Goal: Task Accomplishment & Management: Use online tool/utility

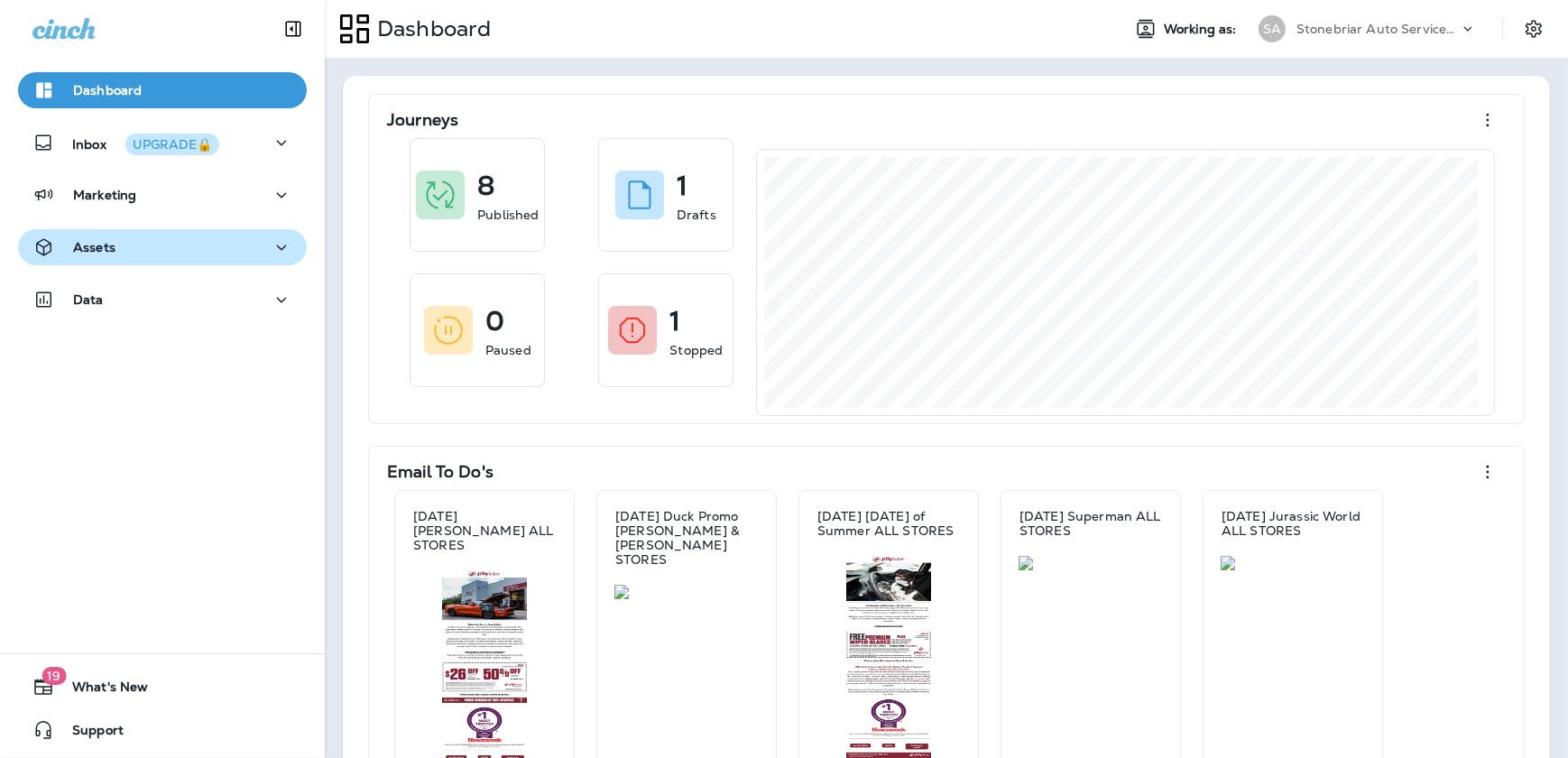
click at [245, 258] on div "Assets" at bounding box center [162, 248] width 260 height 23
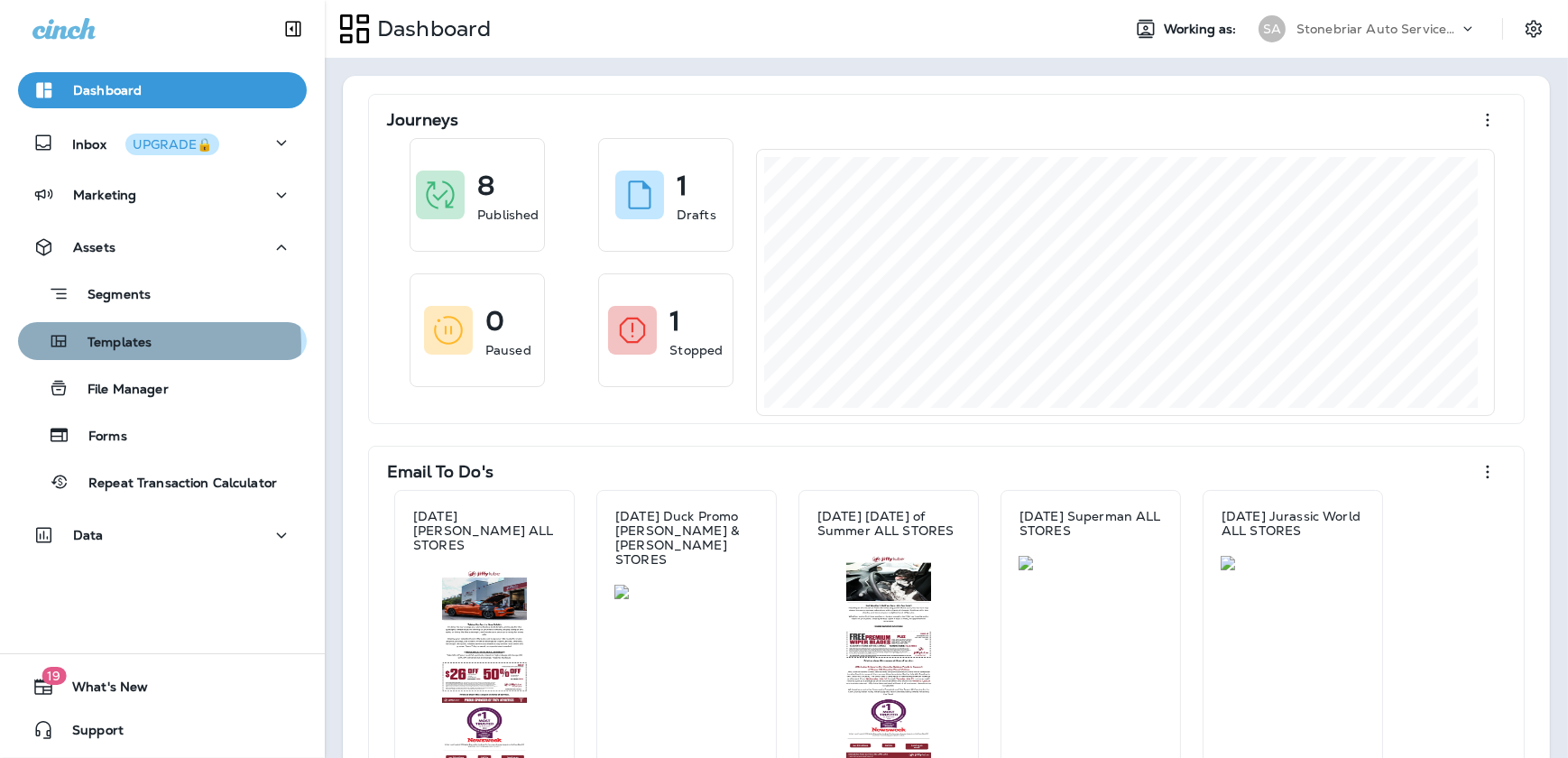
click at [138, 345] on p "Templates" at bounding box center [110, 343] width 83 height 17
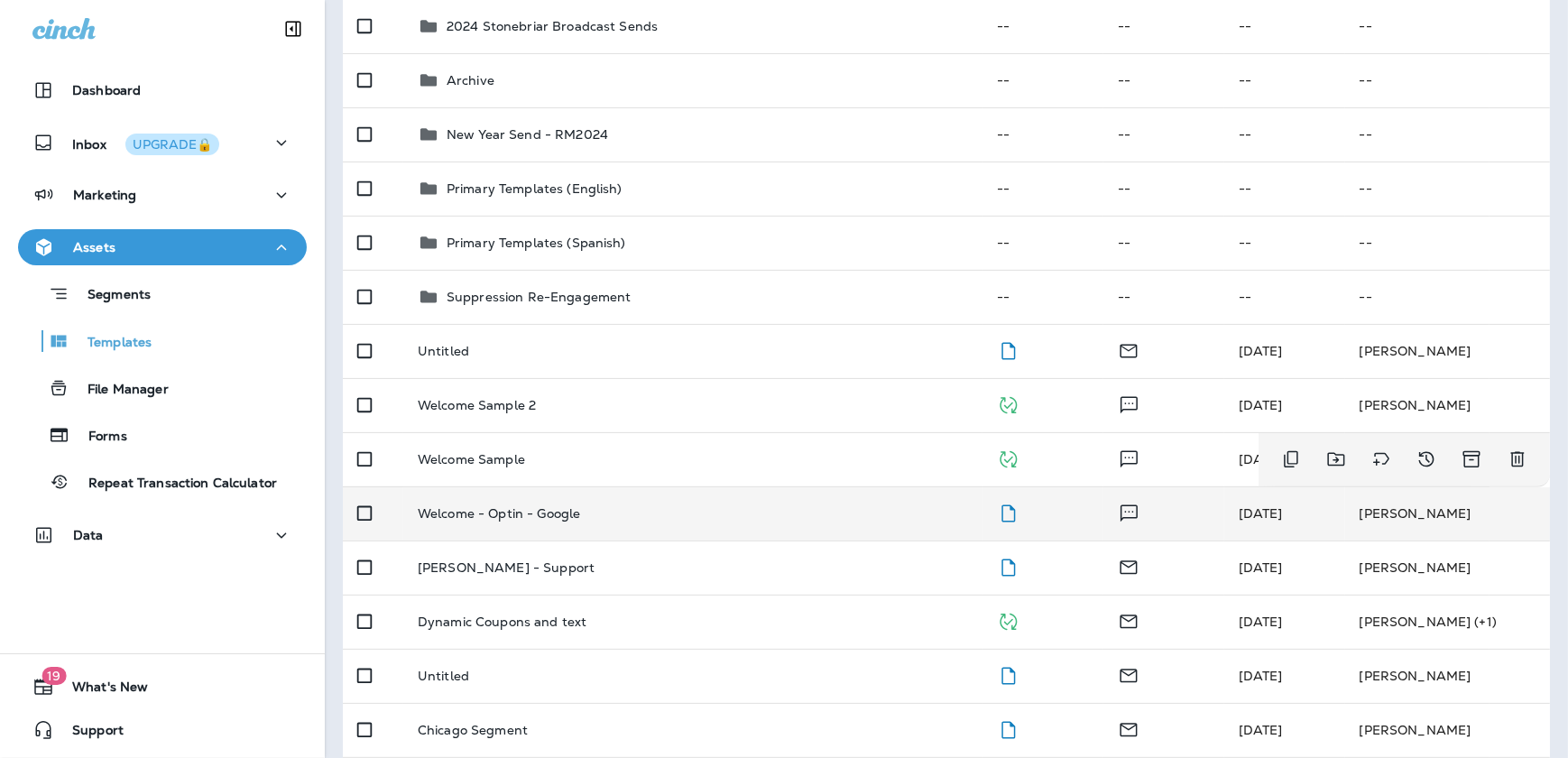
scroll to position [657, 0]
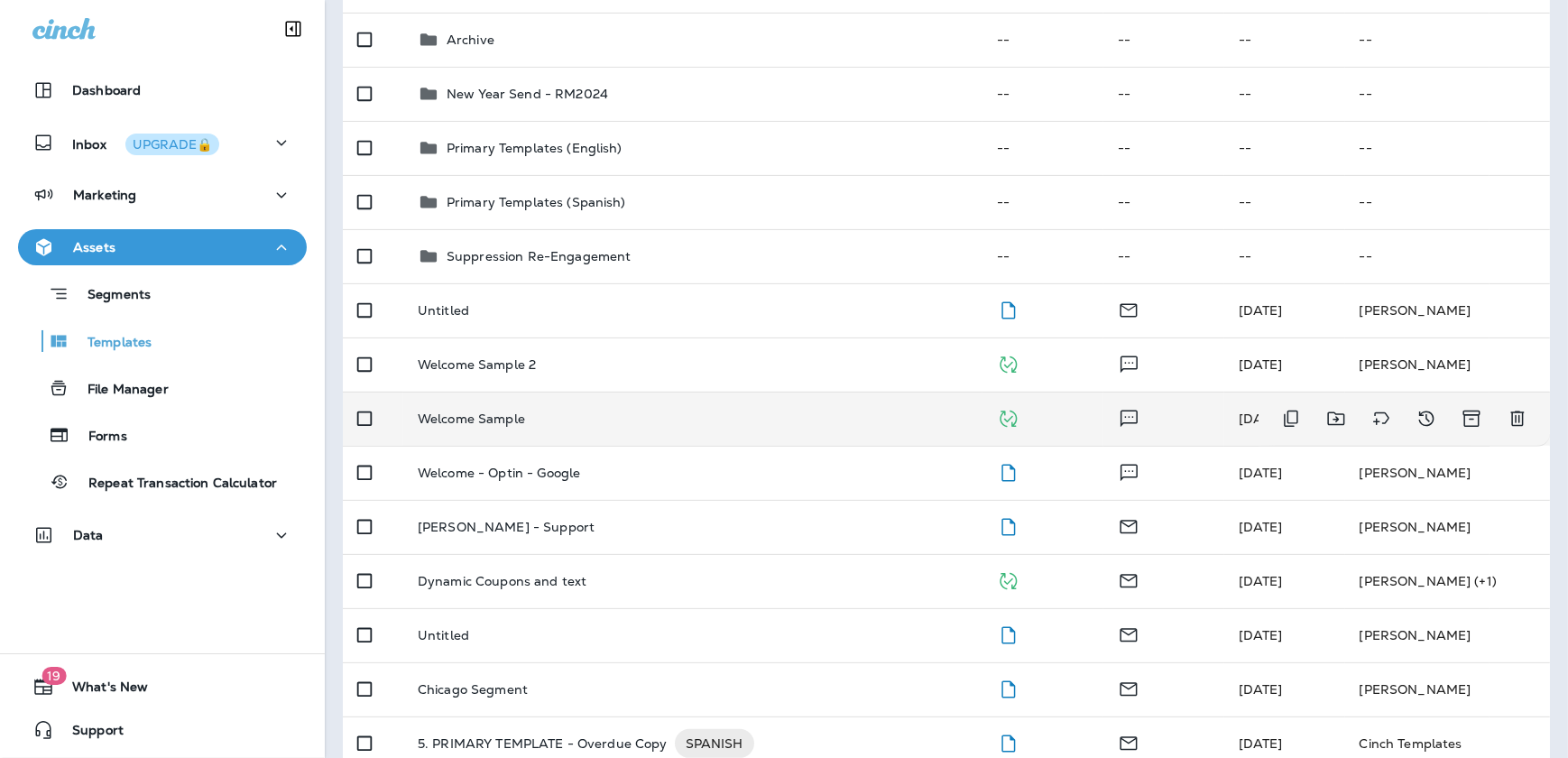
click at [468, 405] on td "Welcome Sample" at bounding box center [693, 419] width 580 height 54
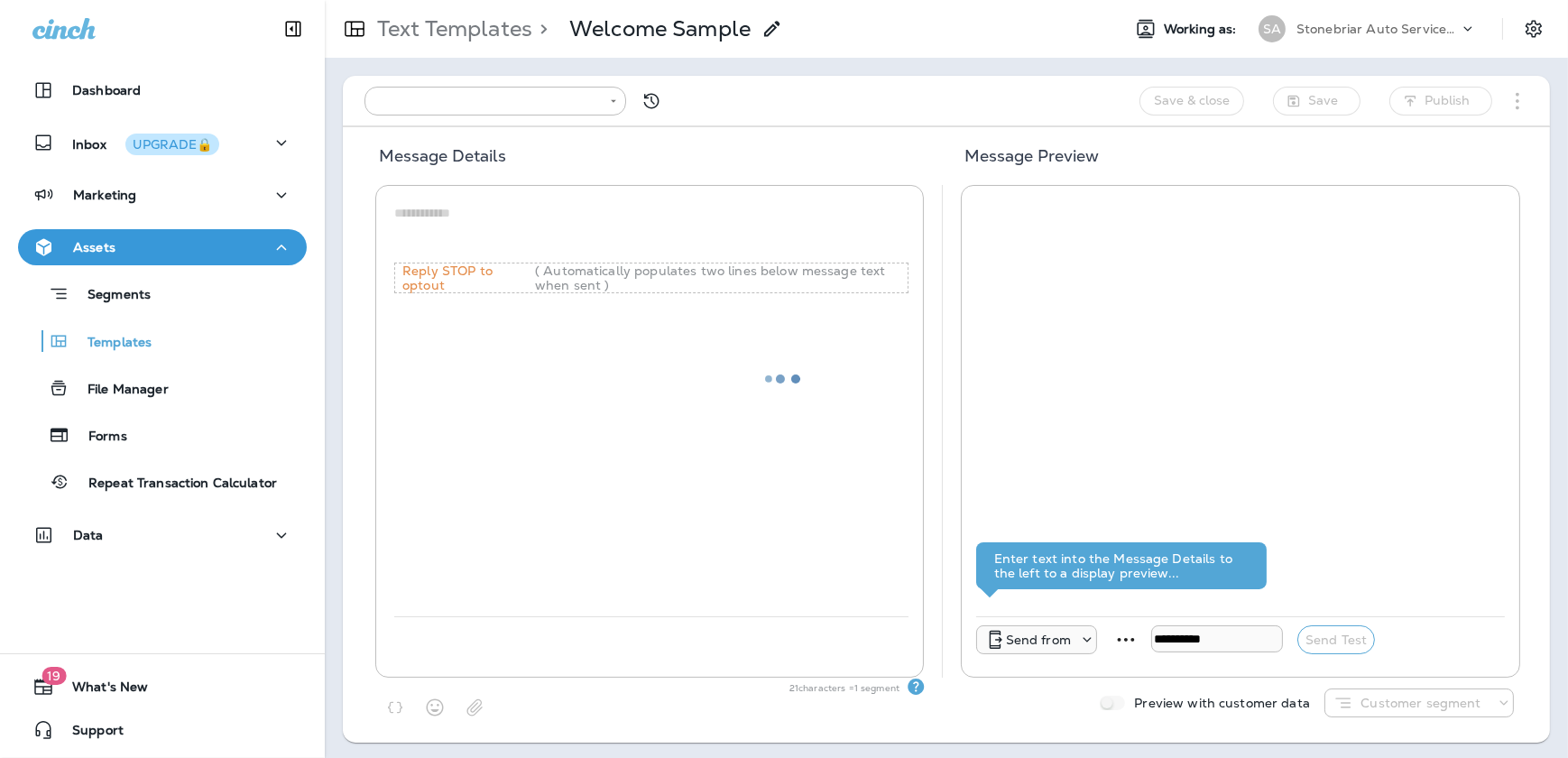
type input "**********"
type textarea "**********"
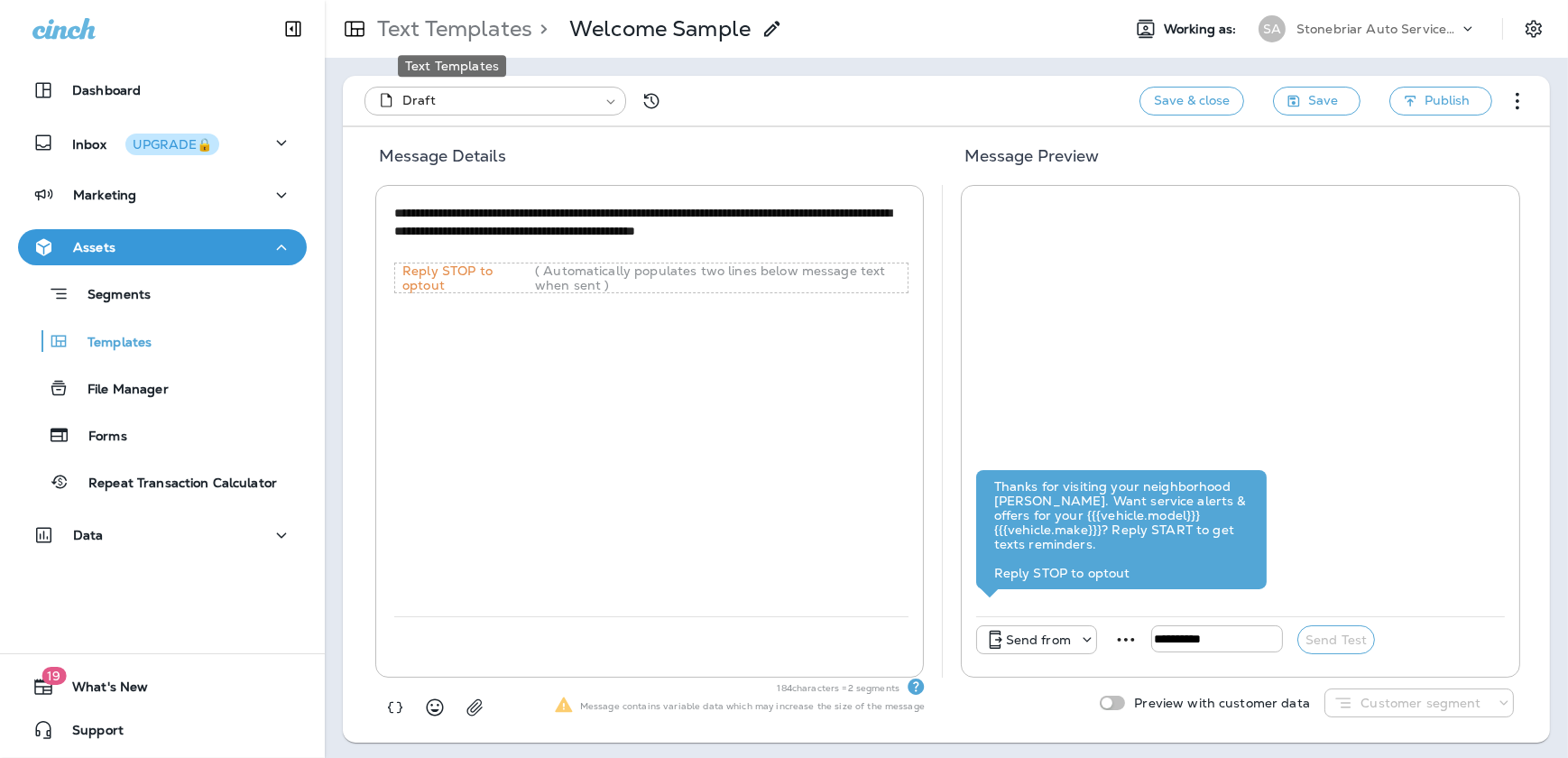
click at [494, 26] on p "Text Templates" at bounding box center [450, 28] width 162 height 27
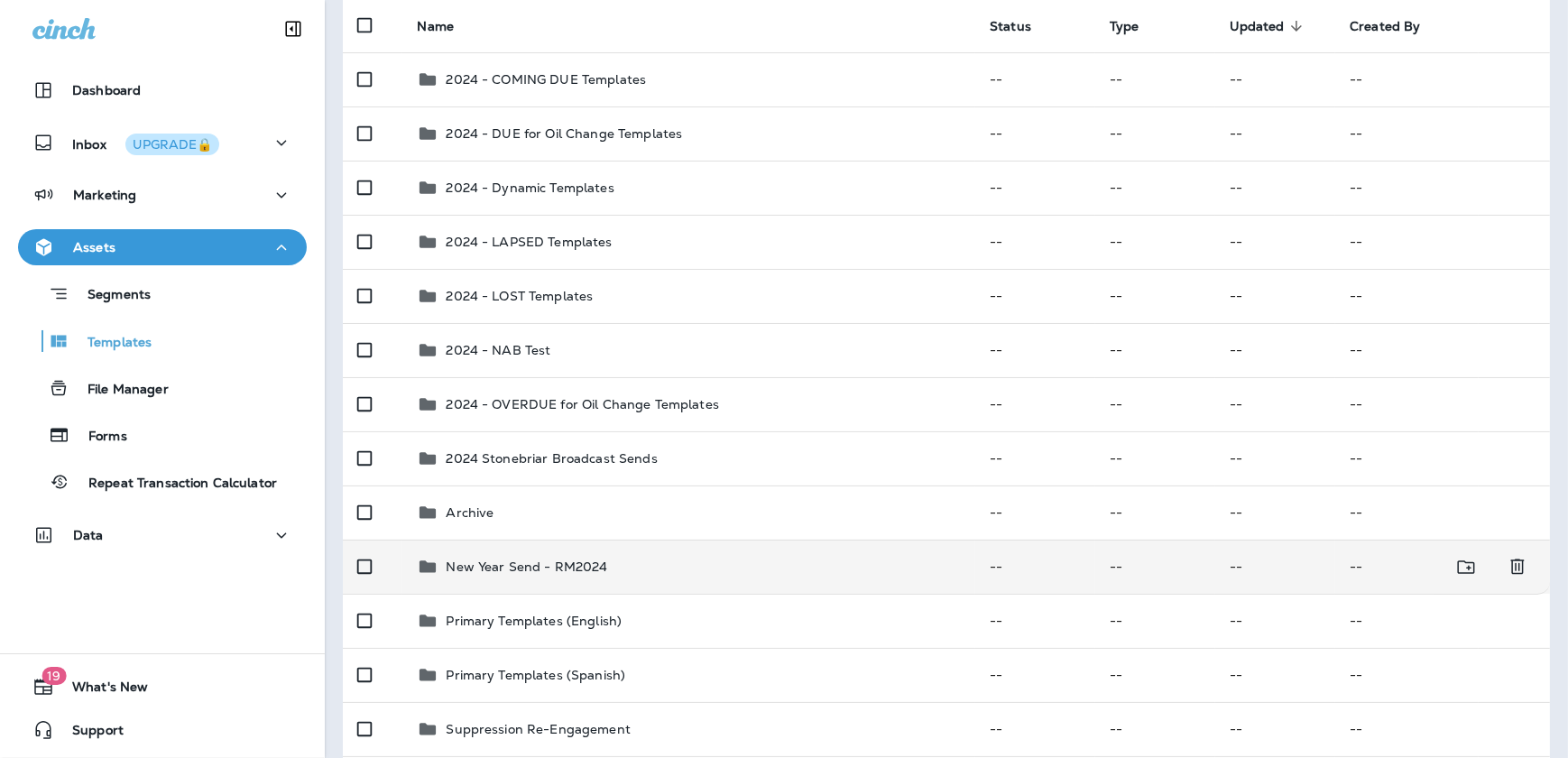
scroll to position [247, 0]
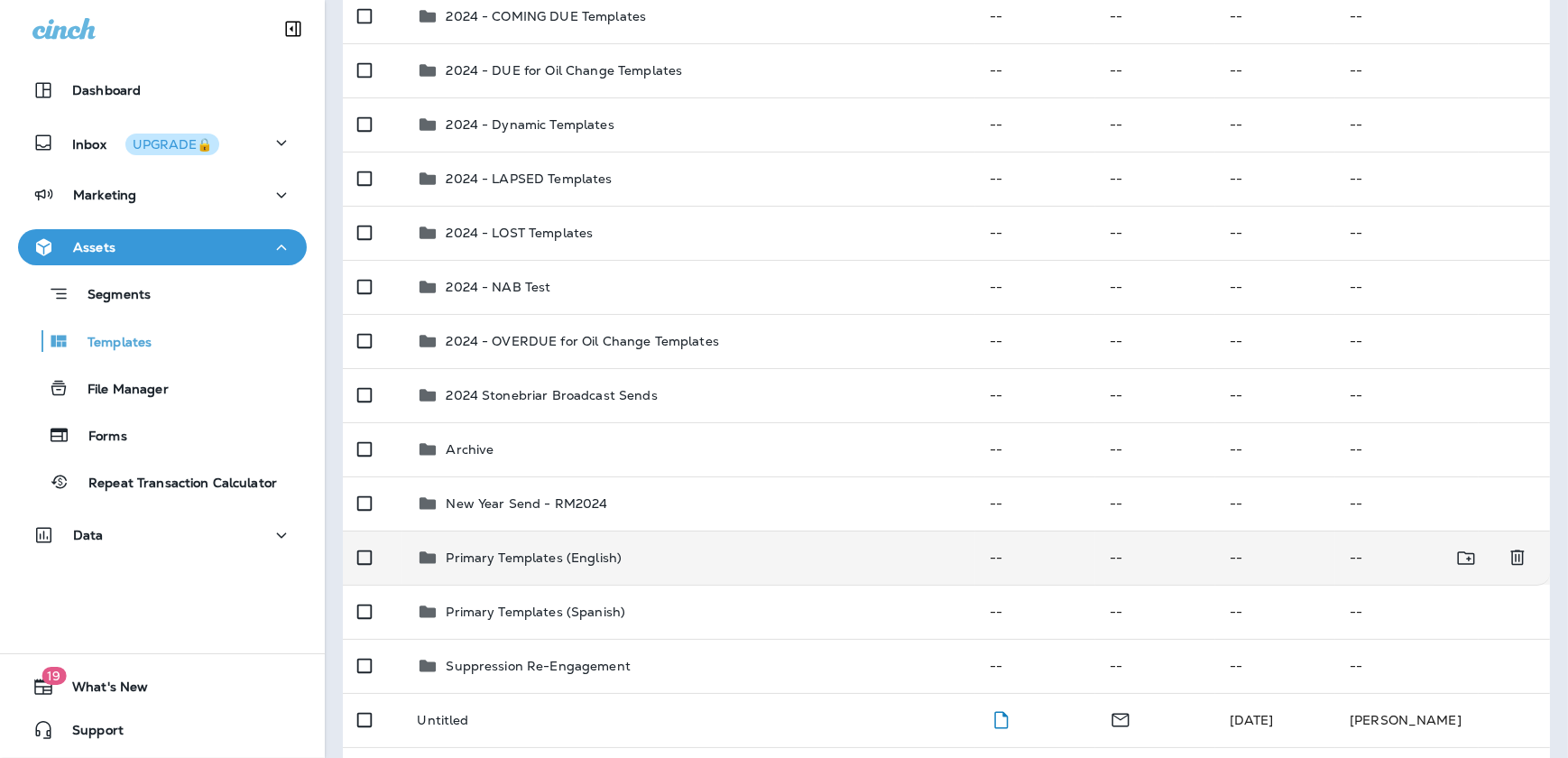
click at [479, 557] on p "Primary Templates (English)" at bounding box center [533, 558] width 176 height 15
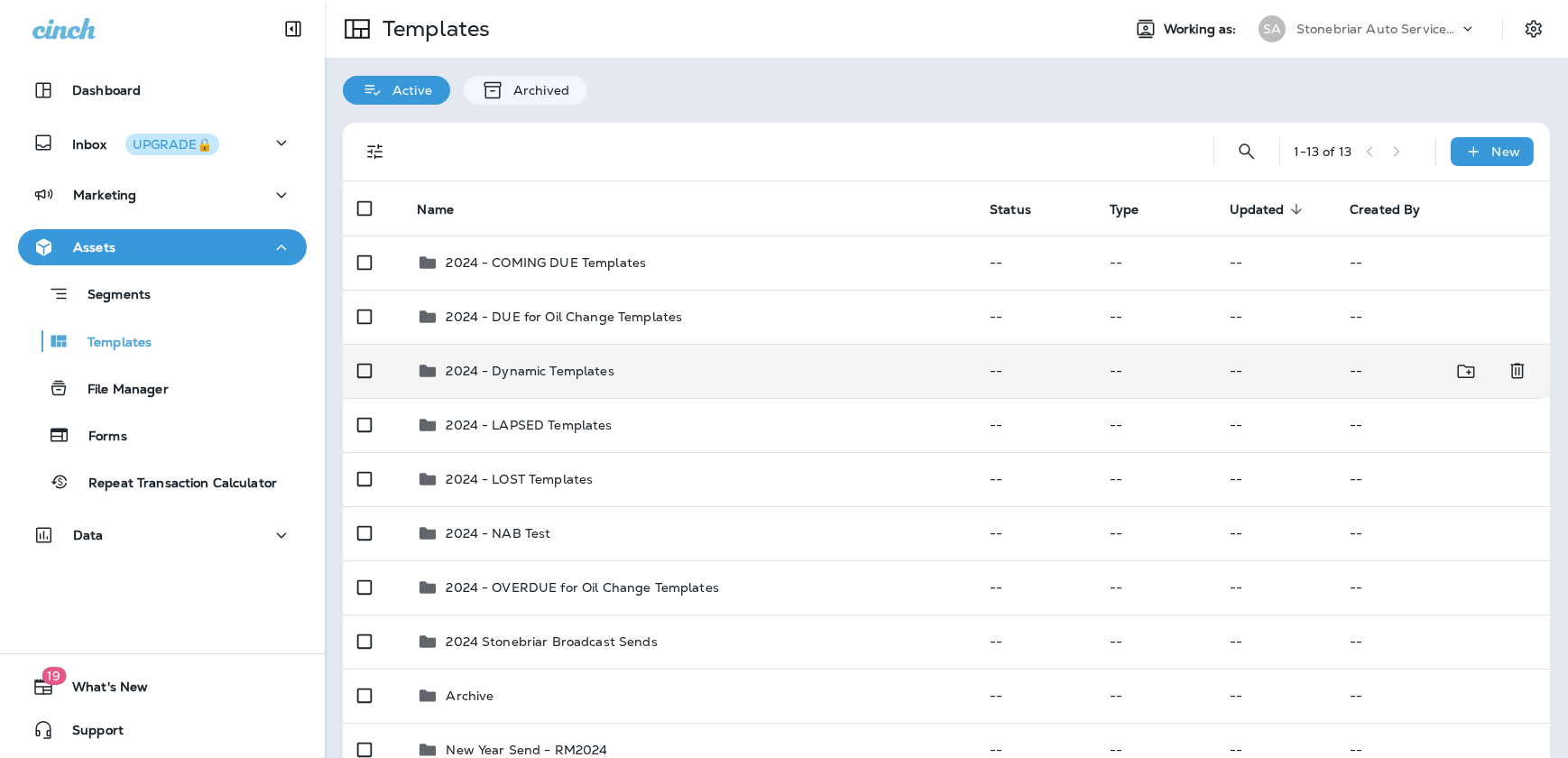
click at [662, 366] on div "2024 - Dynamic Templates" at bounding box center [688, 371] width 544 height 22
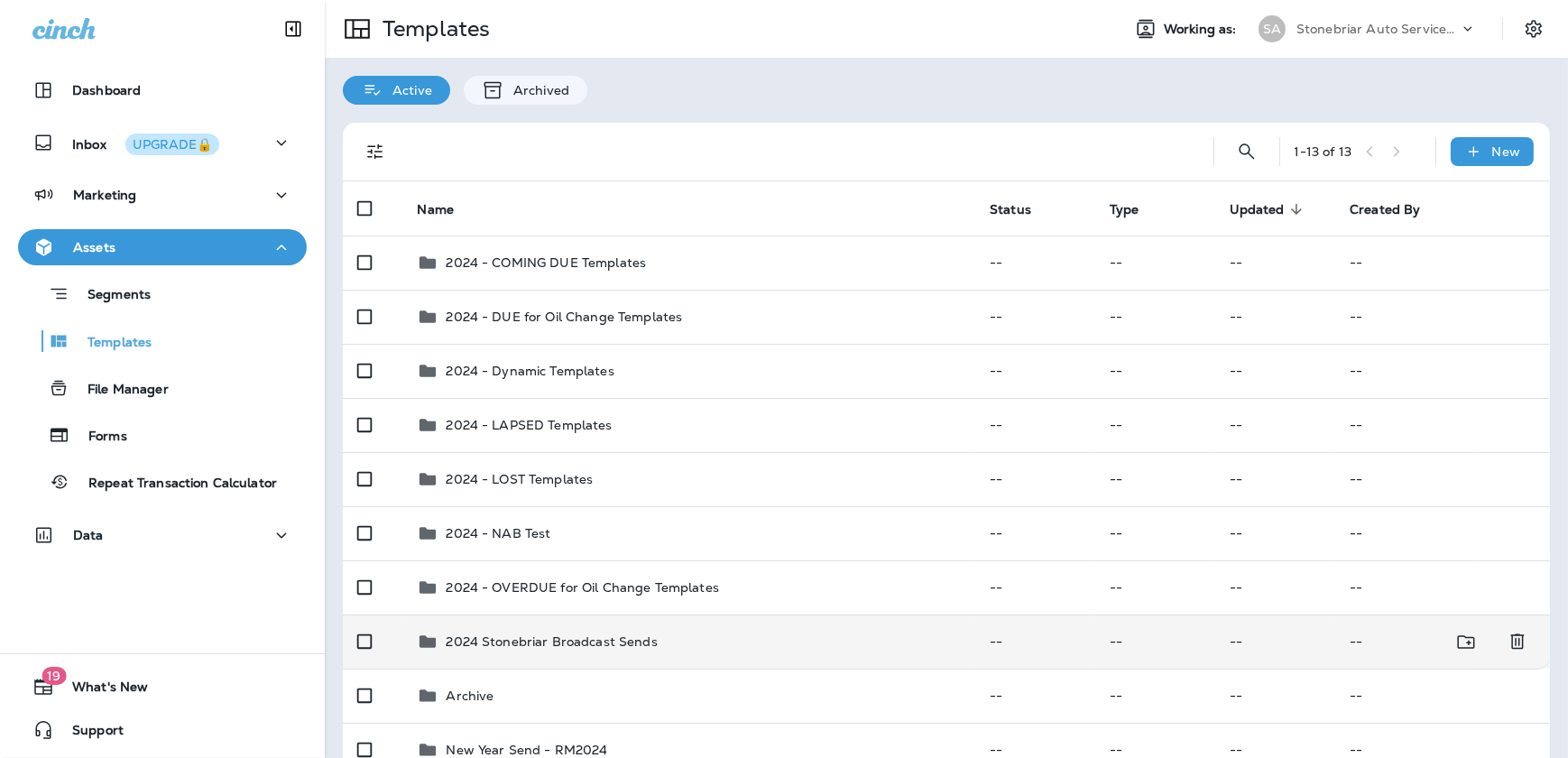
scroll to position [82, 0]
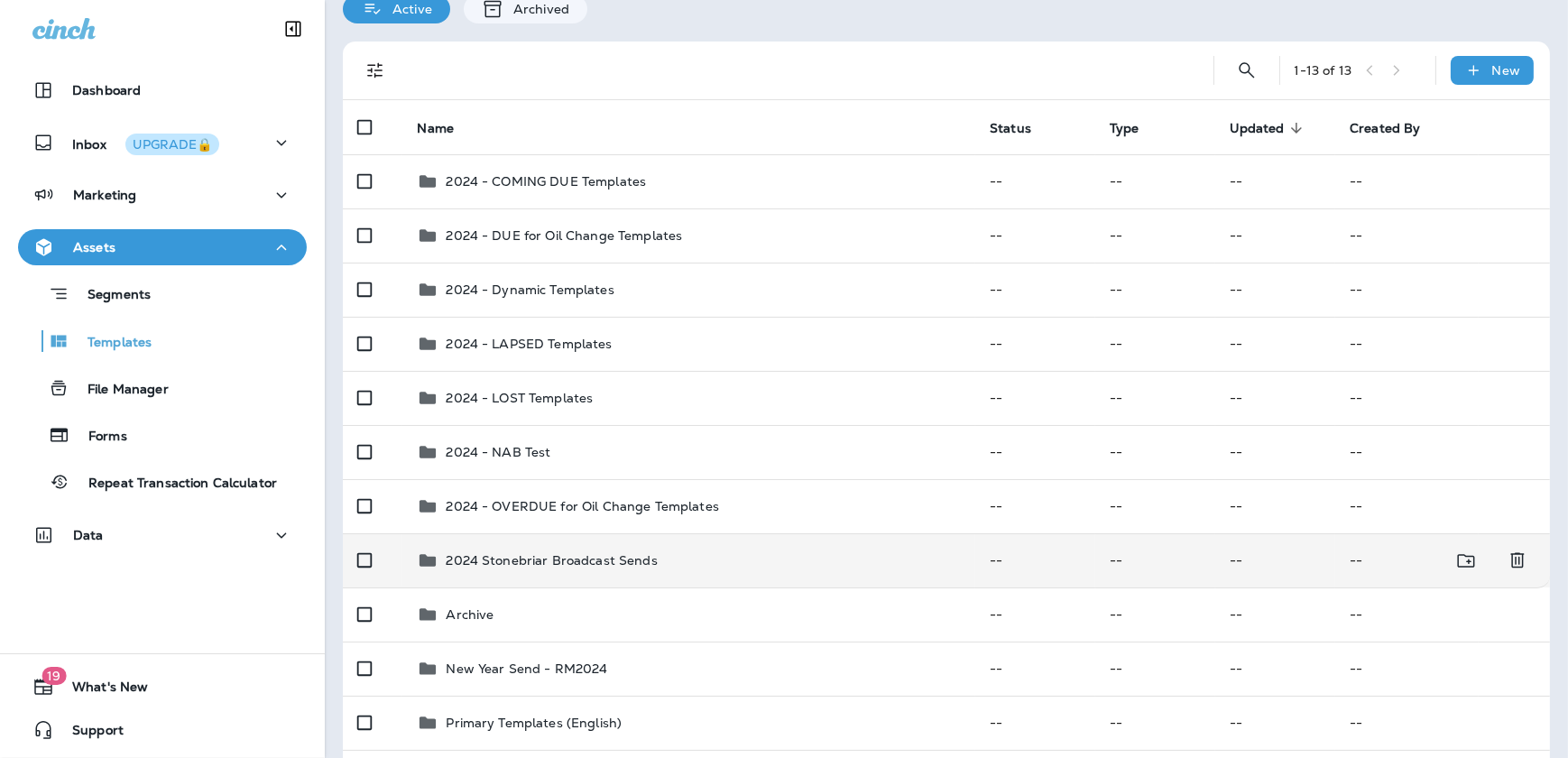
click at [560, 553] on p "2024 Stonebriar Broadcast Sends" at bounding box center [551, 560] width 211 height 15
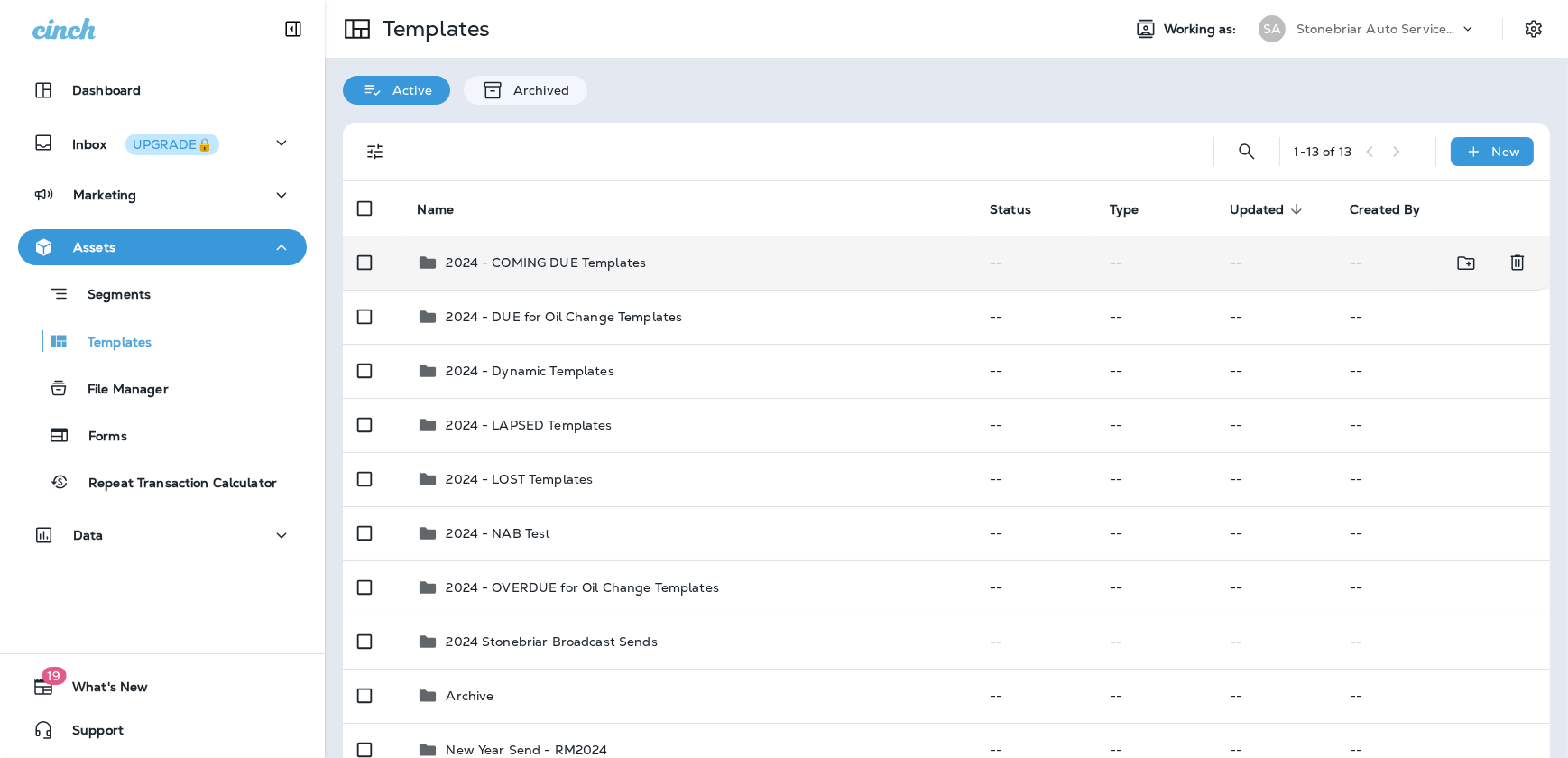
click at [463, 257] on p "2024 - COMING DUE Templates" at bounding box center [545, 263] width 200 height 15
click at [514, 272] on div "2024 - COMING DUE Templates" at bounding box center [545, 263] width 200 height 22
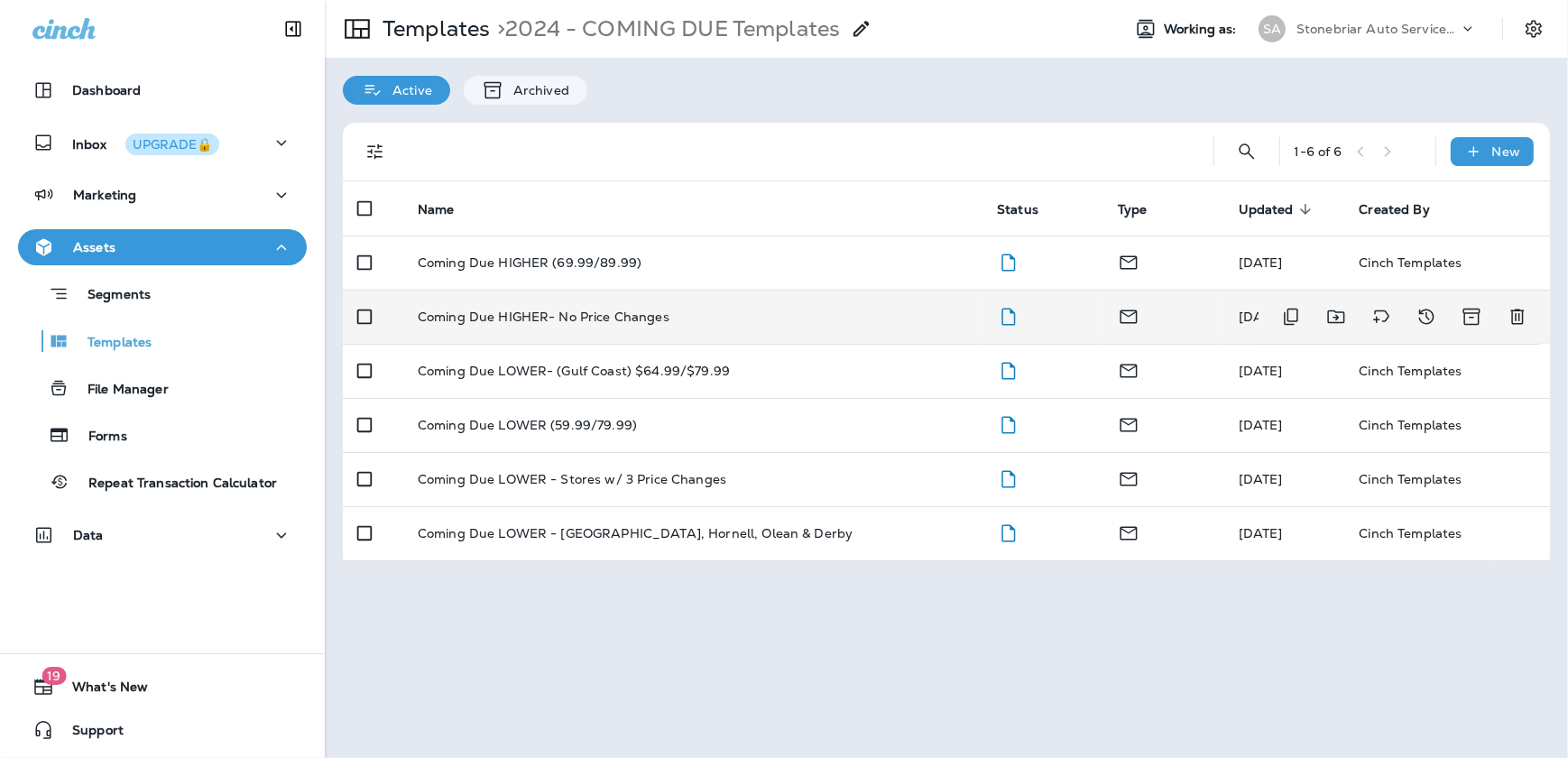
click at [466, 315] on p "Coming Due HIGHER- No Price Changes" at bounding box center [543, 316] width 252 height 15
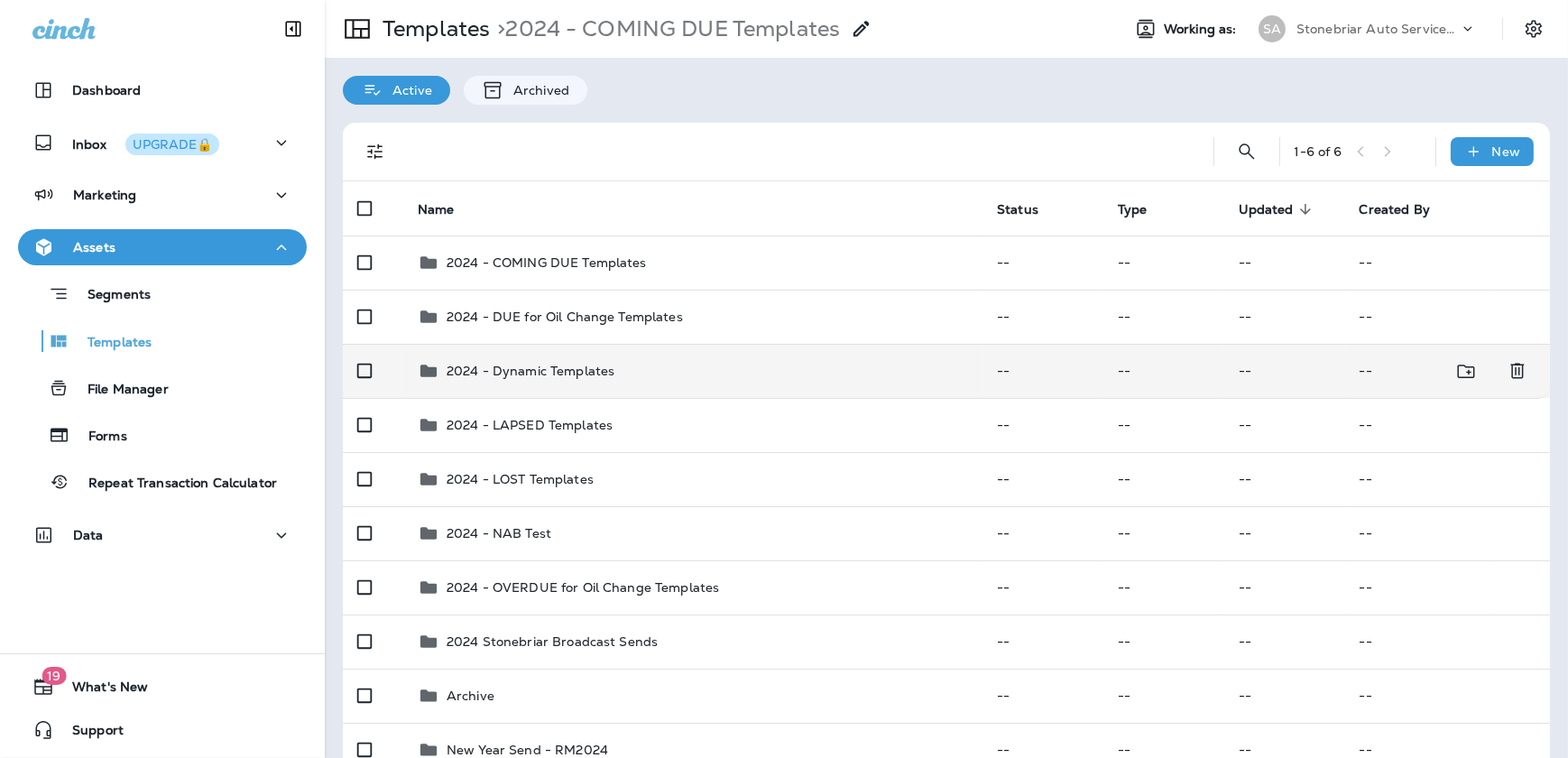
click at [540, 367] on p "2024 - Dynamic Templates" at bounding box center [530, 371] width 168 height 15
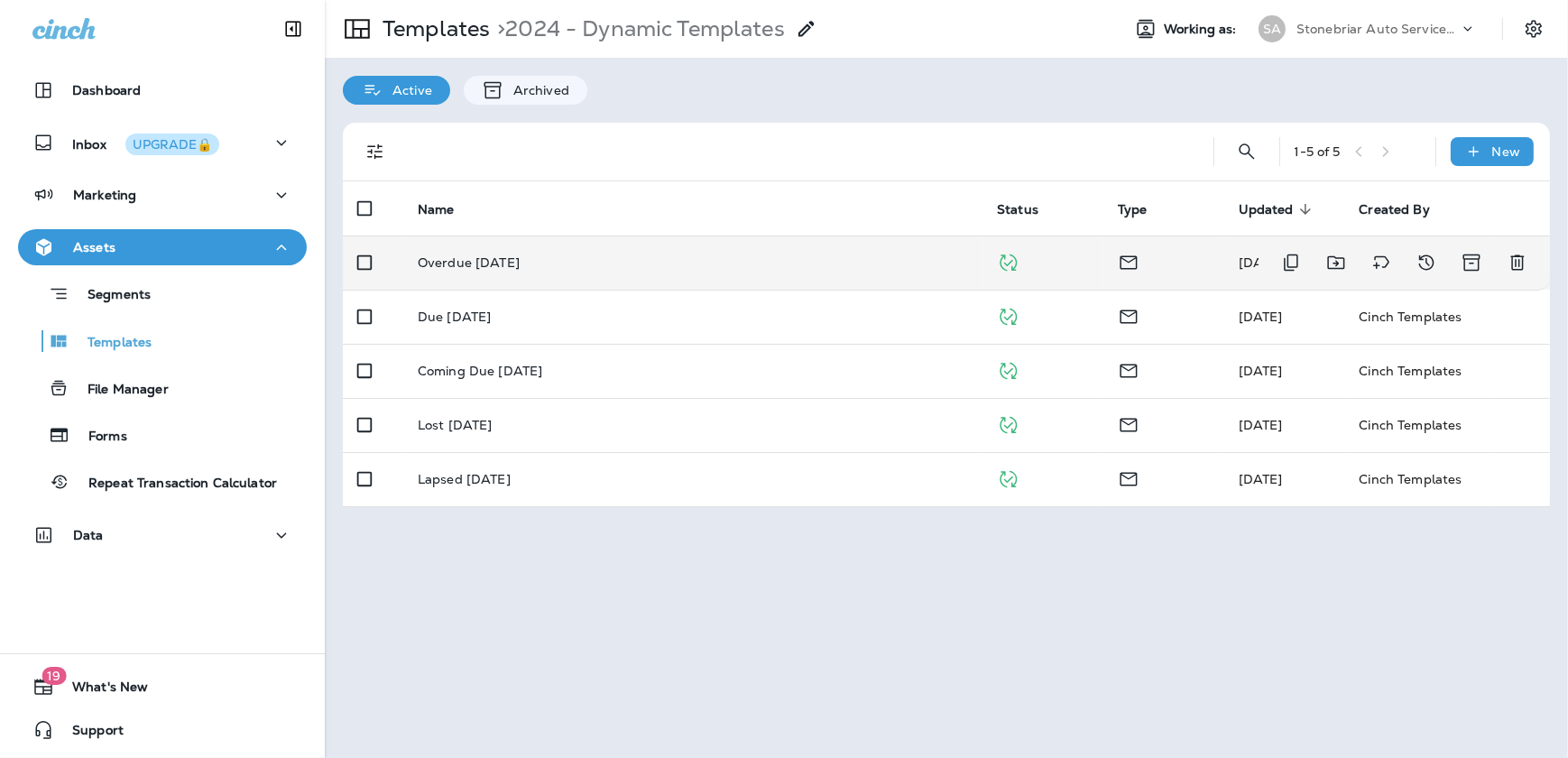
click at [501, 262] on p "Overdue [DATE]" at bounding box center [468, 263] width 102 height 15
